Goal: Transaction & Acquisition: Purchase product/service

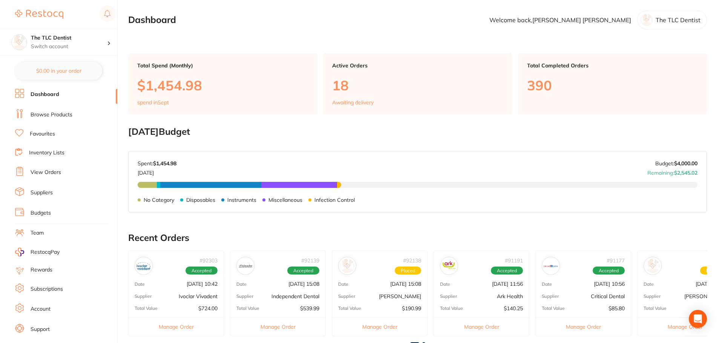
click at [65, 115] on link "Browse Products" at bounding box center [52, 115] width 42 height 8
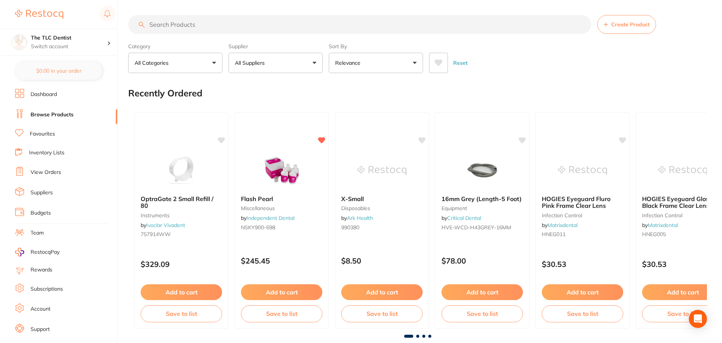
click at [283, 23] on input "search" at bounding box center [359, 24] width 463 height 19
click at [301, 23] on input "search" at bounding box center [359, 24] width 463 height 19
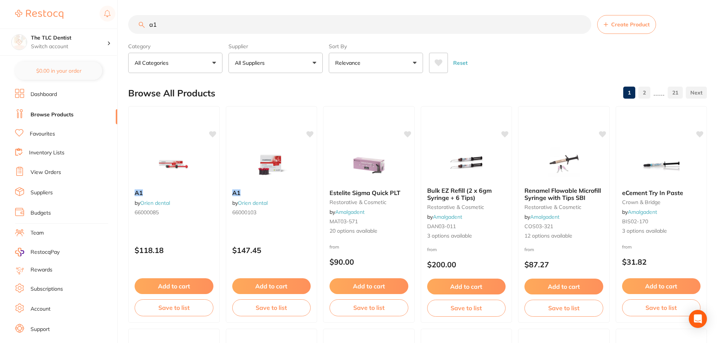
click at [438, 60] on icon at bounding box center [438, 63] width 8 height 8
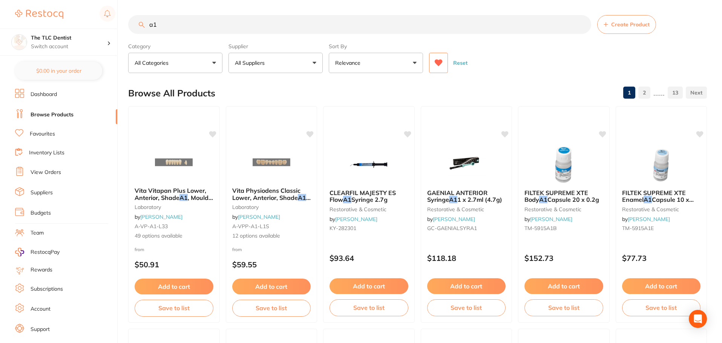
click at [239, 21] on input "a1" at bounding box center [359, 24] width 463 height 19
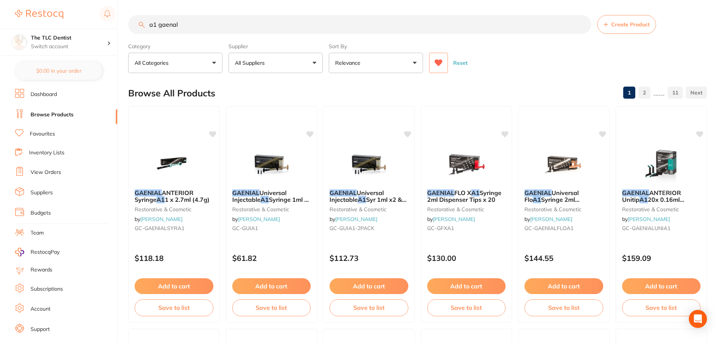
click at [172, 25] on input "a1 gaenal" at bounding box center [359, 24] width 463 height 19
type input "a1 gaenial"
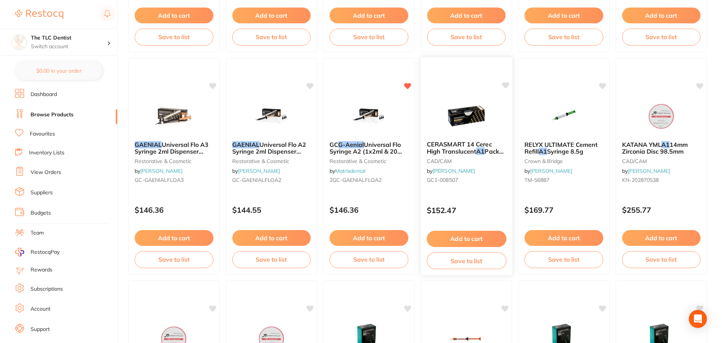
scroll to position [1018, 0]
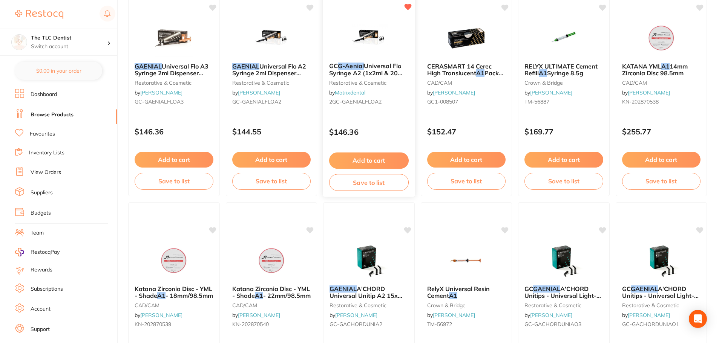
click at [387, 115] on div "GC G-Aenial Universal Flo Syringe A2 (1x2ml & 20 tips) restorative & cosmetic b…" at bounding box center [369, 88] width 92 height 219
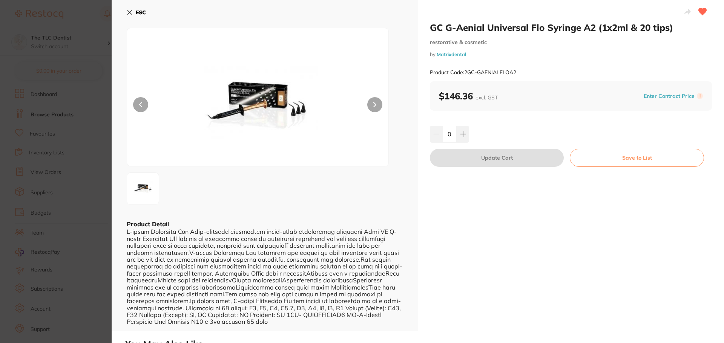
click at [91, 133] on section "GC G-Aenial Universal Flo Syringe A2 (1x2ml & 20 tips) restorative & cosmetic b…" at bounding box center [362, 171] width 724 height 343
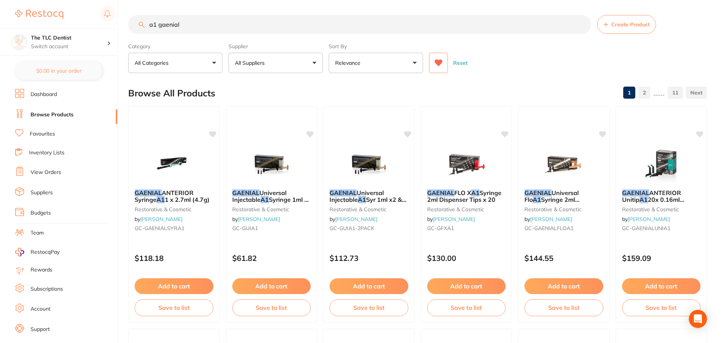
click at [304, 60] on button "All Suppliers" at bounding box center [275, 63] width 94 height 20
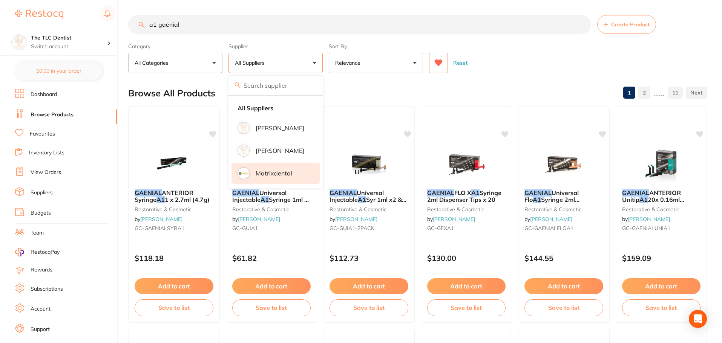
click at [274, 177] on p "Matrixdental" at bounding box center [274, 173] width 37 height 7
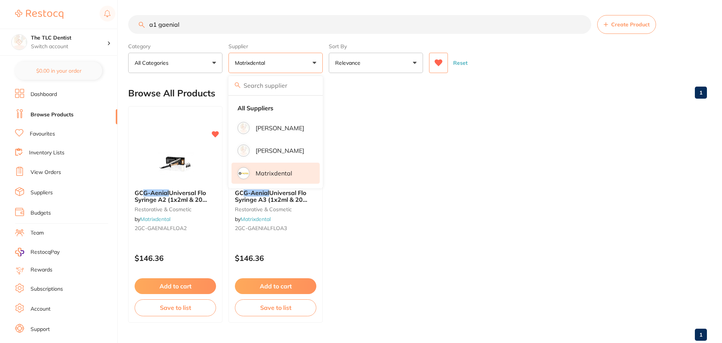
click at [497, 96] on div "Browse All Products 1" at bounding box center [417, 93] width 579 height 25
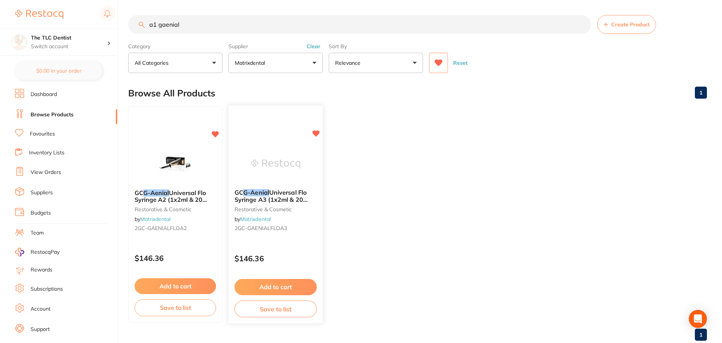
click at [266, 236] on div "GC G-Aenial Universal Flo Syringe A3 (1x2ml & 20 tips) restorative & cosmetic b…" at bounding box center [275, 212] width 94 height 58
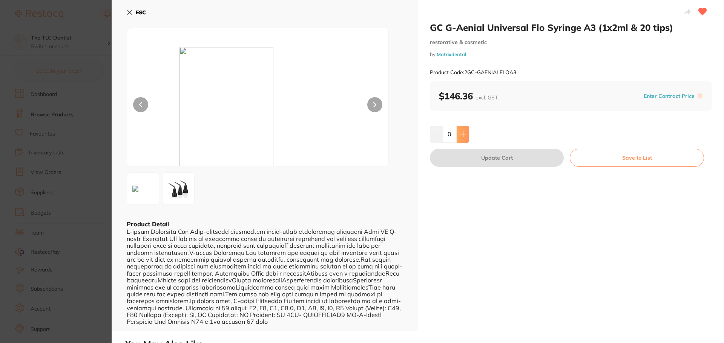
click at [462, 130] on button at bounding box center [463, 134] width 12 height 17
type input "1"
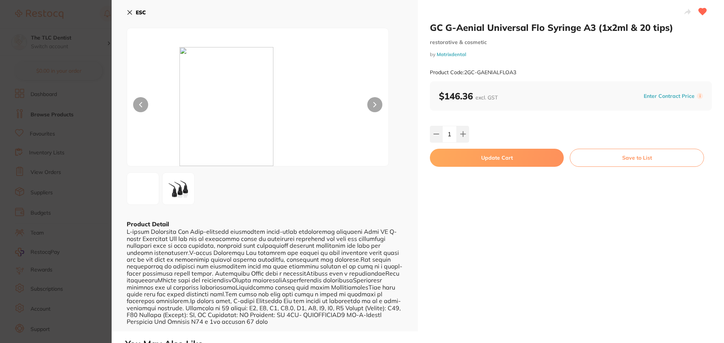
drag, startPoint x: 484, startPoint y: 162, endPoint x: 465, endPoint y: 161, distance: 20.0
click at [484, 161] on button "Update Cart" at bounding box center [497, 158] width 134 height 18
checkbox input "false"
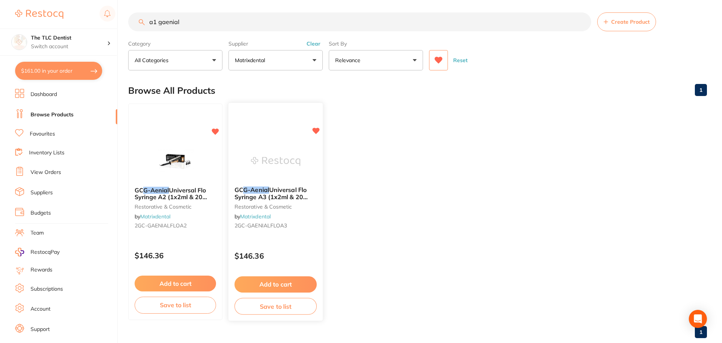
click at [273, 161] on img at bounding box center [275, 162] width 49 height 38
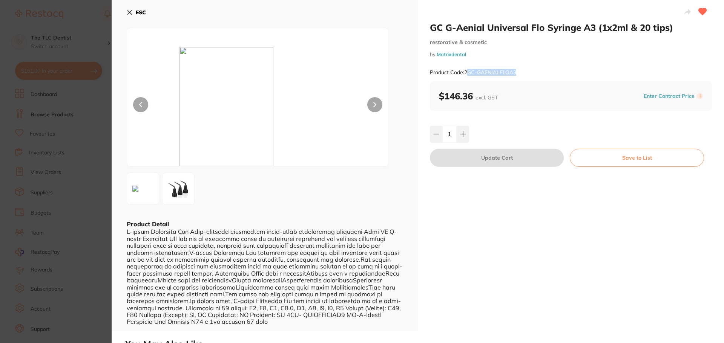
drag, startPoint x: 522, startPoint y: 71, endPoint x: 466, endPoint y: 73, distance: 56.2
click at [466, 73] on div "Product Code: 2GC-GAENIALFLOA3" at bounding box center [571, 72] width 282 height 18
click at [507, 69] on small "Product Code: 2GC-GAENIALFLOA3" at bounding box center [473, 72] width 86 height 6
click at [520, 73] on div "Product Code: 2GC-GAENIALFLOA3" at bounding box center [571, 72] width 282 height 18
drag, startPoint x: 519, startPoint y: 70, endPoint x: 464, endPoint y: 73, distance: 54.7
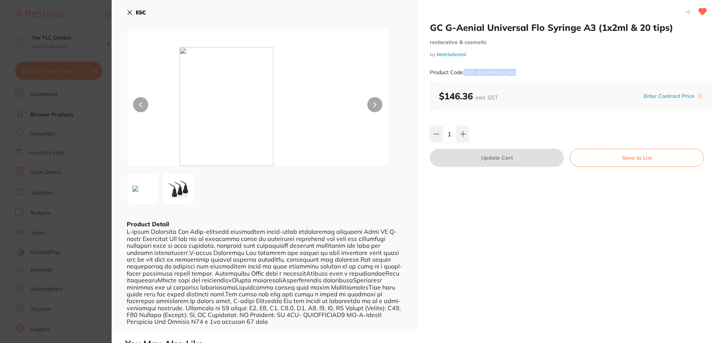
click at [464, 73] on div "Product Code: 2GC-GAENIALFLOA3" at bounding box center [571, 72] width 282 height 18
copy small "2GC-GAENIALFLOA3"
click at [67, 122] on section "GC G-Aenial Universal Flo Syringe A3 (1x2ml & 20 tips) restorative & cosmetic b…" at bounding box center [362, 171] width 724 height 343
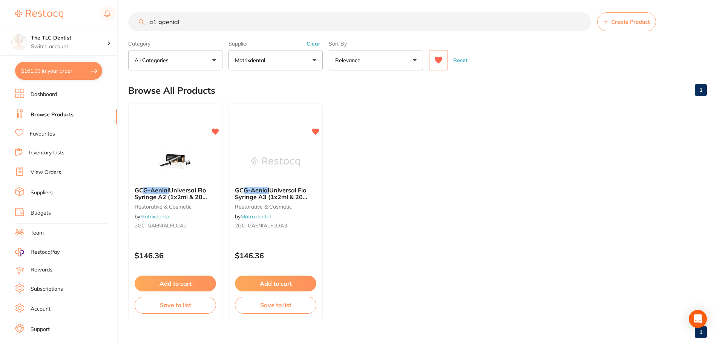
drag, startPoint x: 234, startPoint y: 18, endPoint x: 0, endPoint y: 14, distance: 234.2
click at [0, 14] on div "$161.00 The TLC Dentist Switch account The TLC Dentist $161.00 in your order Da…" at bounding box center [361, 168] width 722 height 343
paste input "2GC-GAENIALFLOA3"
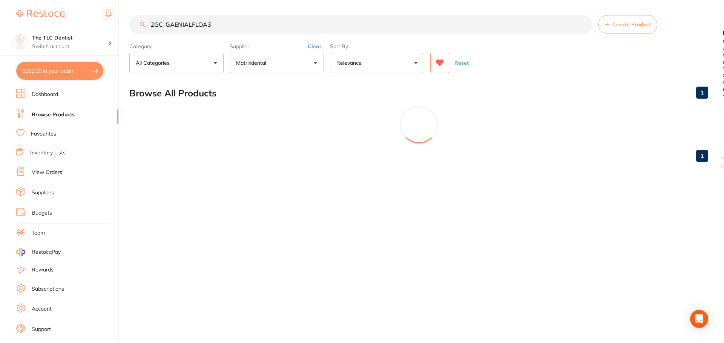
scroll to position [0, 0]
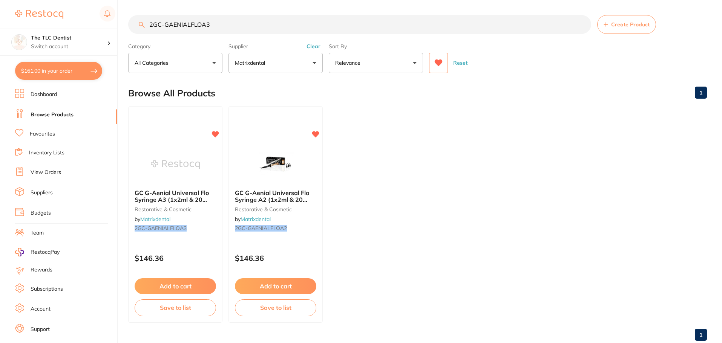
click at [231, 26] on input "2GC-GAENIALFLOA3" at bounding box center [359, 24] width 463 height 19
type input "2GC-GAENIALFLOA1"
click at [439, 63] on icon at bounding box center [439, 63] width 8 height 7
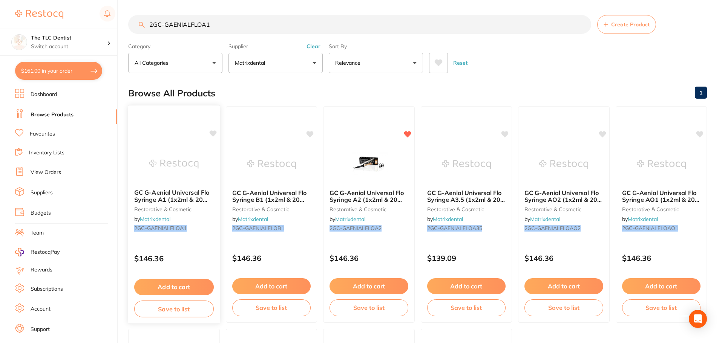
click at [158, 182] on img at bounding box center [173, 164] width 49 height 38
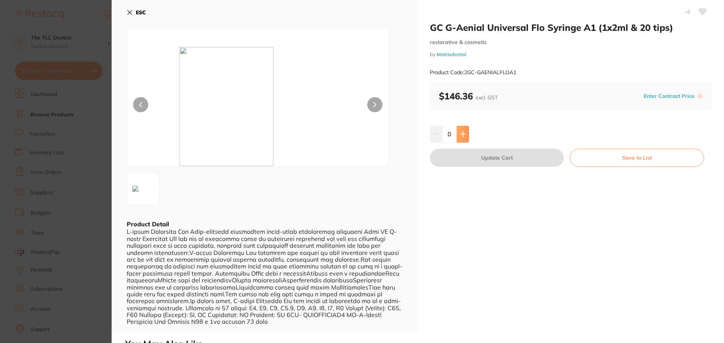
click at [466, 131] on button at bounding box center [463, 134] width 12 height 17
type input "1"
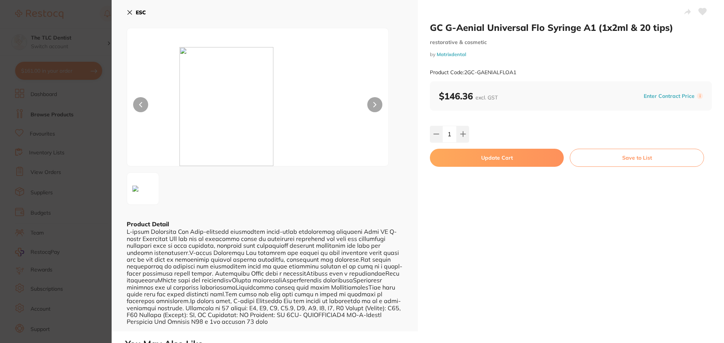
click at [490, 158] on button "Update Cart" at bounding box center [497, 158] width 134 height 18
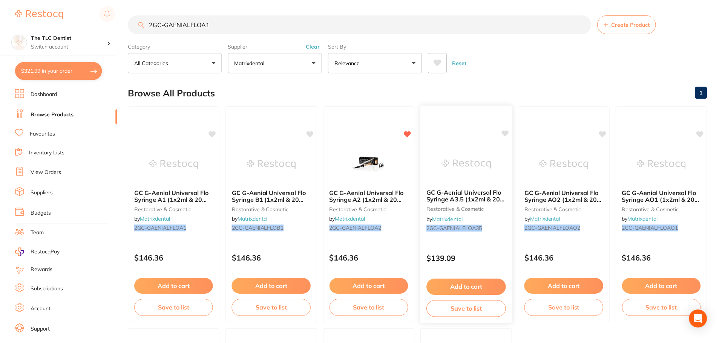
scroll to position [3, 0]
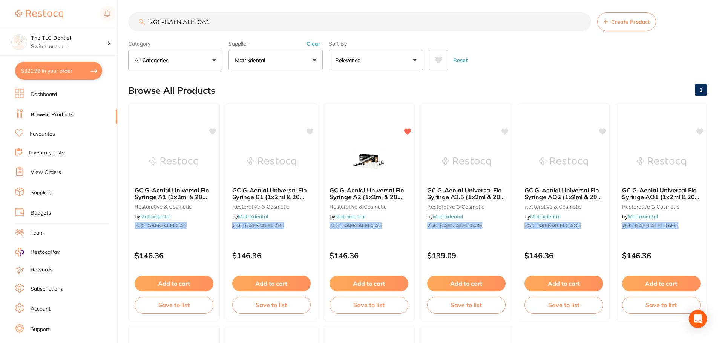
click at [70, 73] on button "$321.99 in your order" at bounding box center [58, 71] width 87 height 18
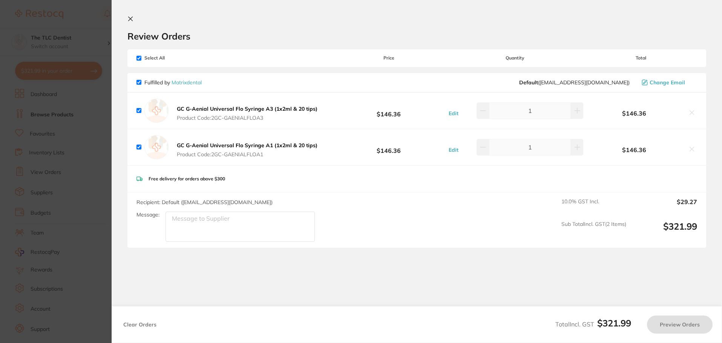
checkbox input "true"
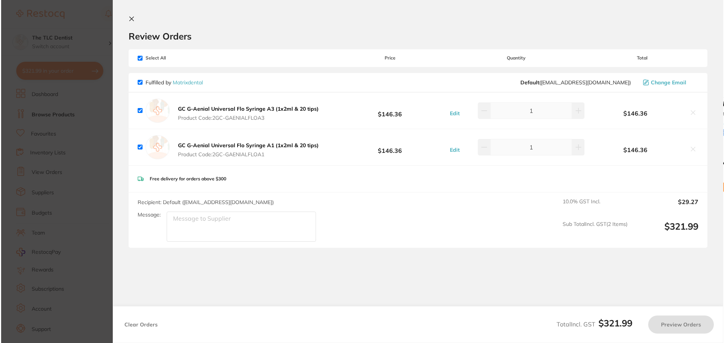
scroll to position [0, 0]
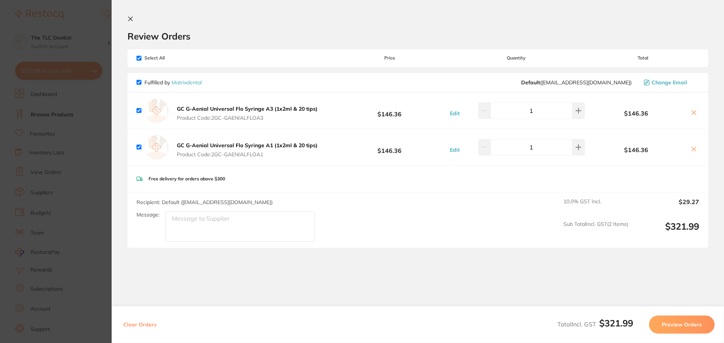
click at [103, 120] on section "Update RRP Set your pre negotiated price for this item. Item Agreed RRP (excl. …" at bounding box center [362, 171] width 724 height 343
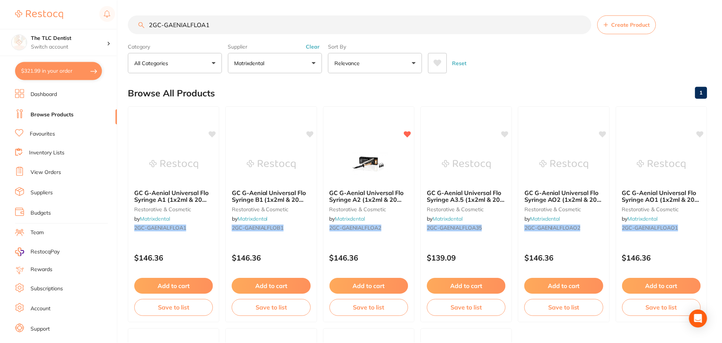
scroll to position [3, 0]
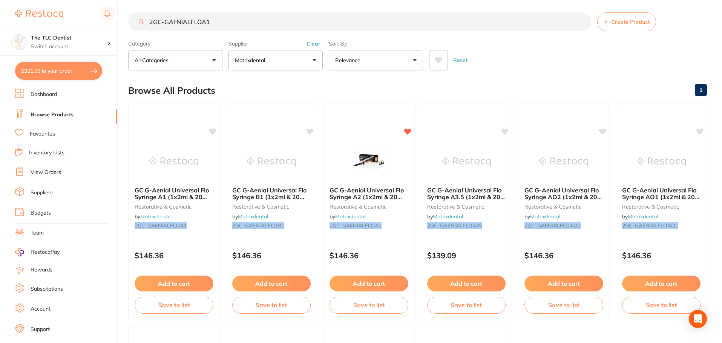
click at [211, 20] on input "2GC-GAENIALFLOA1" at bounding box center [359, 21] width 463 height 19
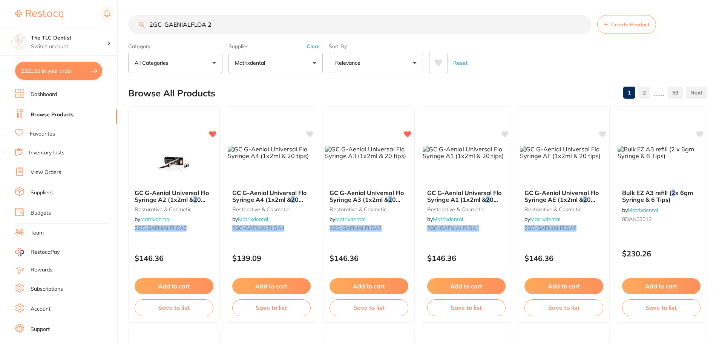
click at [208, 26] on input "2GC-GAENIALFLOA 2" at bounding box center [359, 24] width 463 height 19
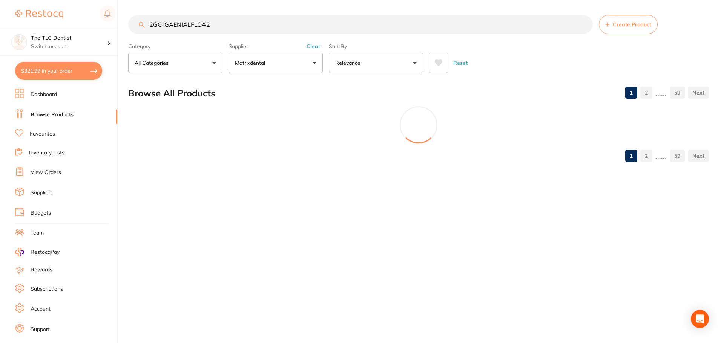
type input "2GC-GAENIALFLOA2"
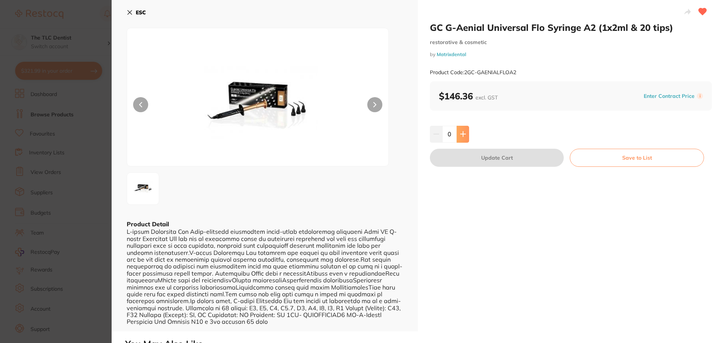
click at [458, 133] on button at bounding box center [463, 134] width 12 height 17
type input "1"
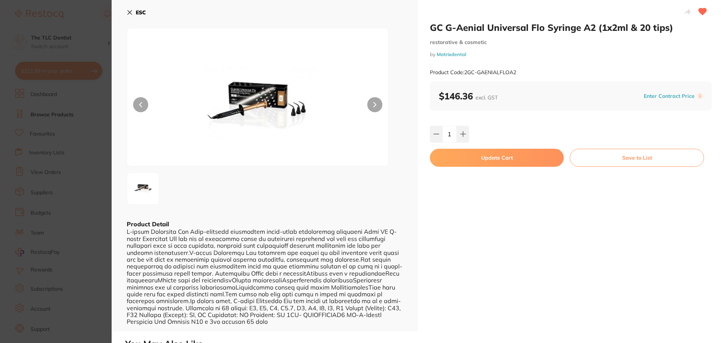
click at [486, 159] on button "Update Cart" at bounding box center [497, 158] width 134 height 18
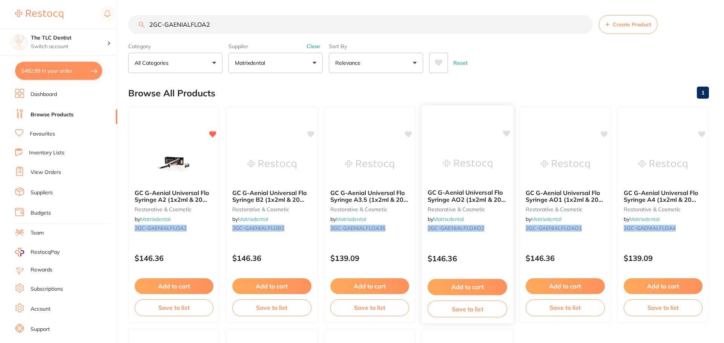
checkbox input "false"
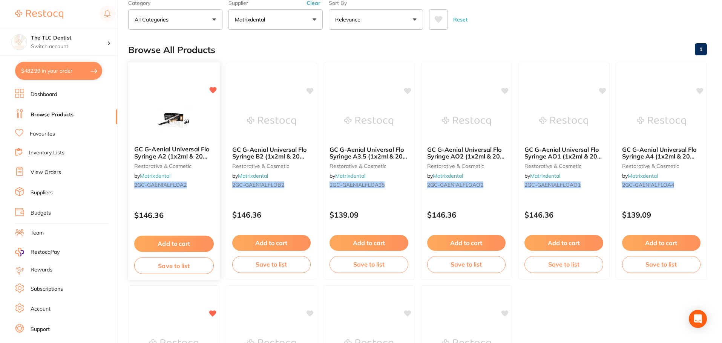
scroll to position [3, 0]
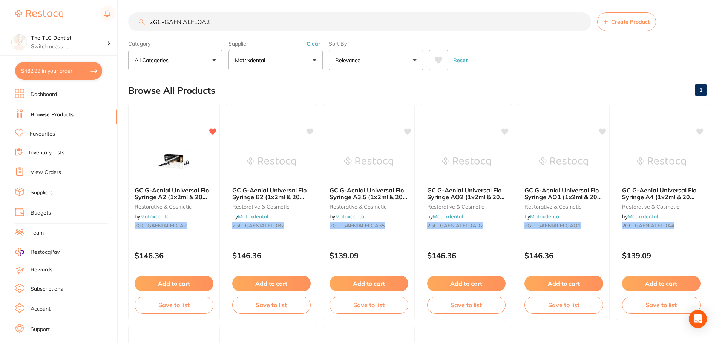
drag, startPoint x: 221, startPoint y: 23, endPoint x: 88, endPoint y: 24, distance: 132.3
click at [88, 24] on div "$482.99 The TLC Dentist Switch account The TLC Dentist $482.99 in your order Da…" at bounding box center [361, 168] width 722 height 343
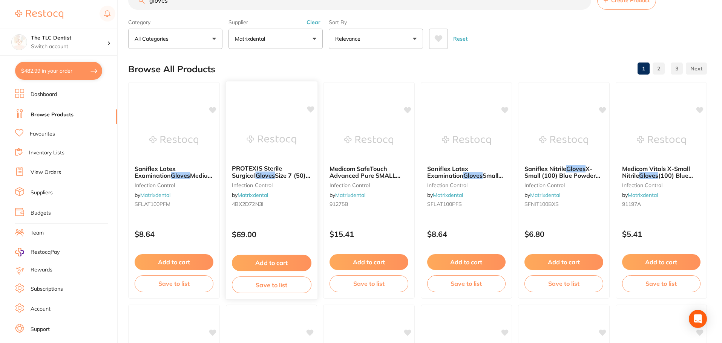
scroll to position [0, 0]
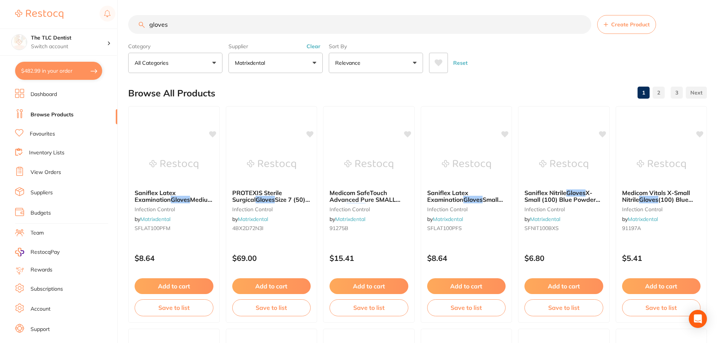
type input "gloves"
click at [302, 64] on button "Matrixdental" at bounding box center [275, 63] width 94 height 20
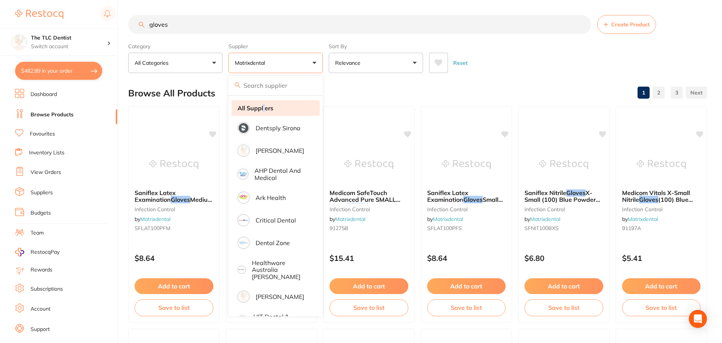
click at [264, 108] on strong "All Suppliers" at bounding box center [256, 108] width 36 height 7
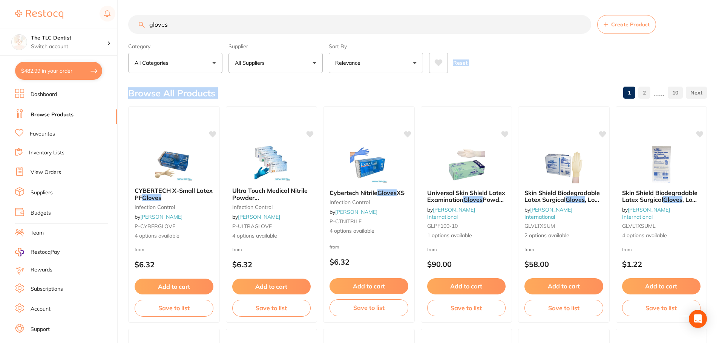
click at [440, 63] on icon at bounding box center [439, 63] width 8 height 7
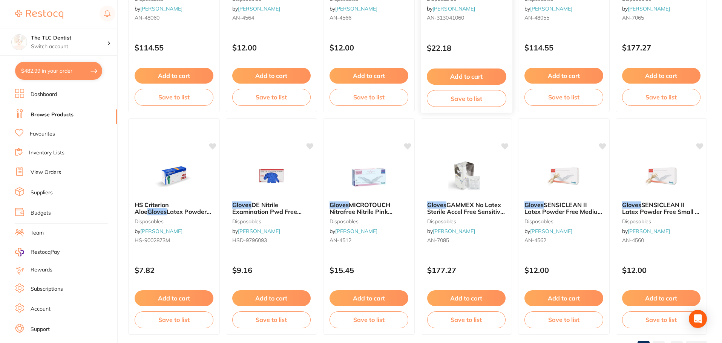
scroll to position [1801, 0]
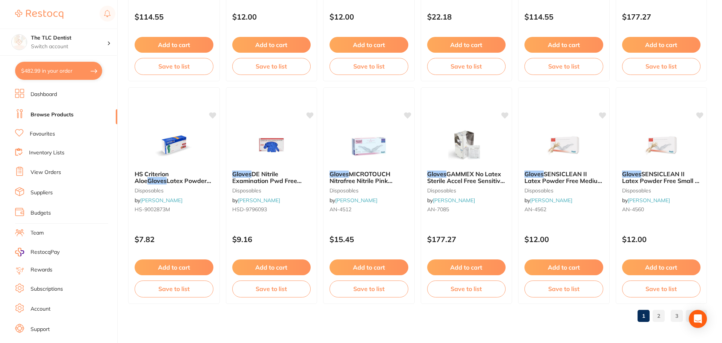
click at [655, 319] on link "2" at bounding box center [659, 316] width 12 height 15
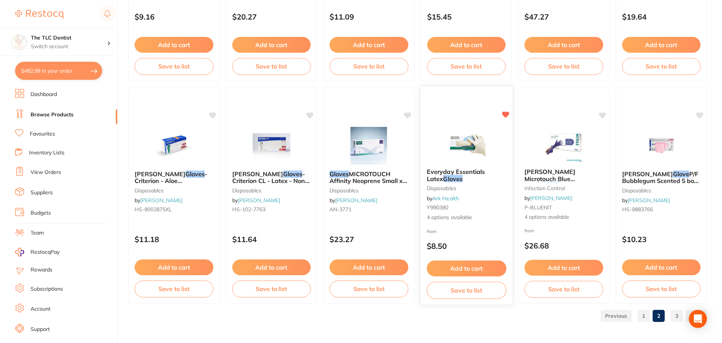
click at [483, 215] on span "4 options available" at bounding box center [466, 218] width 80 height 8
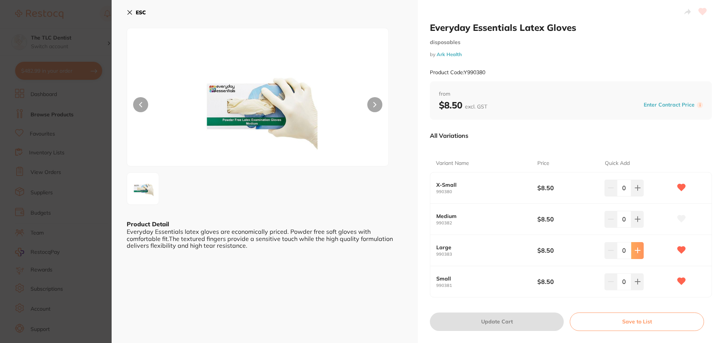
click at [632, 251] on button at bounding box center [637, 250] width 12 height 17
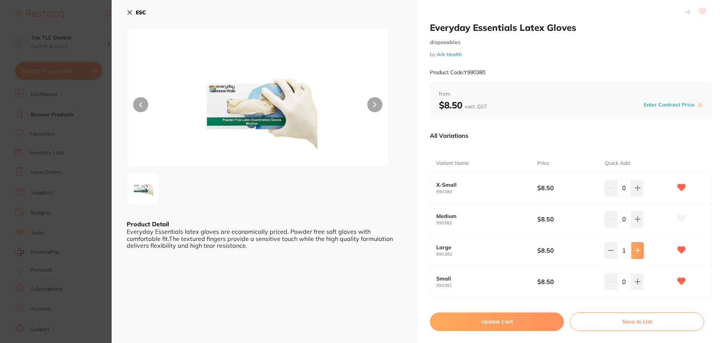
click at [632, 251] on button at bounding box center [637, 250] width 12 height 17
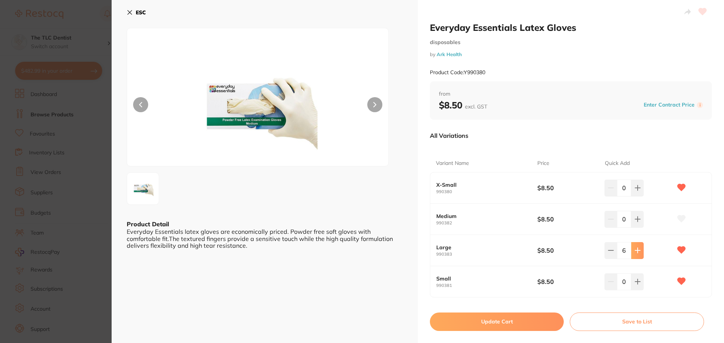
click at [632, 251] on button at bounding box center [637, 250] width 12 height 17
type input "9"
click at [637, 276] on button at bounding box center [637, 282] width 12 height 17
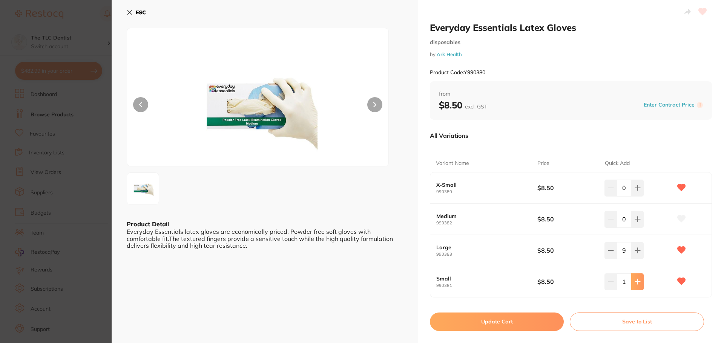
click at [637, 276] on button at bounding box center [637, 282] width 12 height 17
click at [637, 277] on button at bounding box center [637, 282] width 12 height 17
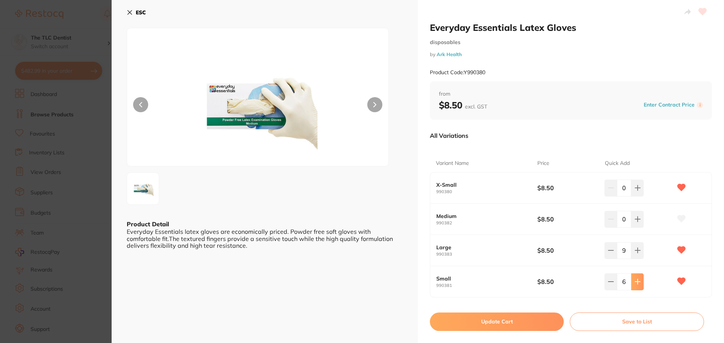
click at [637, 278] on button at bounding box center [637, 282] width 12 height 17
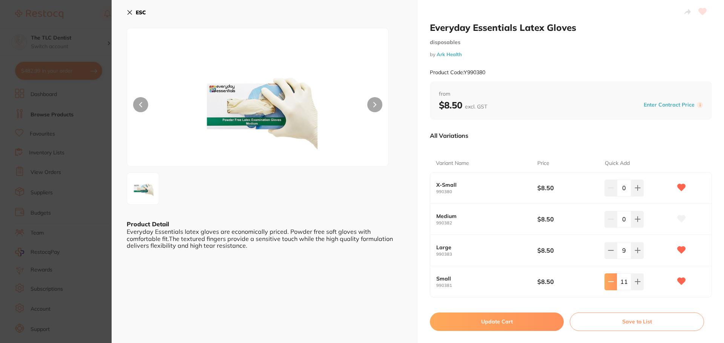
click at [609, 281] on icon at bounding box center [611, 282] width 6 height 6
click at [606, 281] on button at bounding box center [610, 282] width 12 height 17
type input "9"
click at [488, 322] on button "Update Cart" at bounding box center [497, 322] width 134 height 18
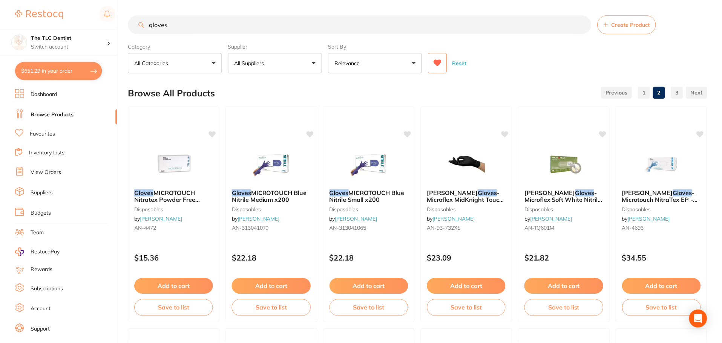
scroll to position [1801, 0]
